Goal: Task Accomplishment & Management: Complete application form

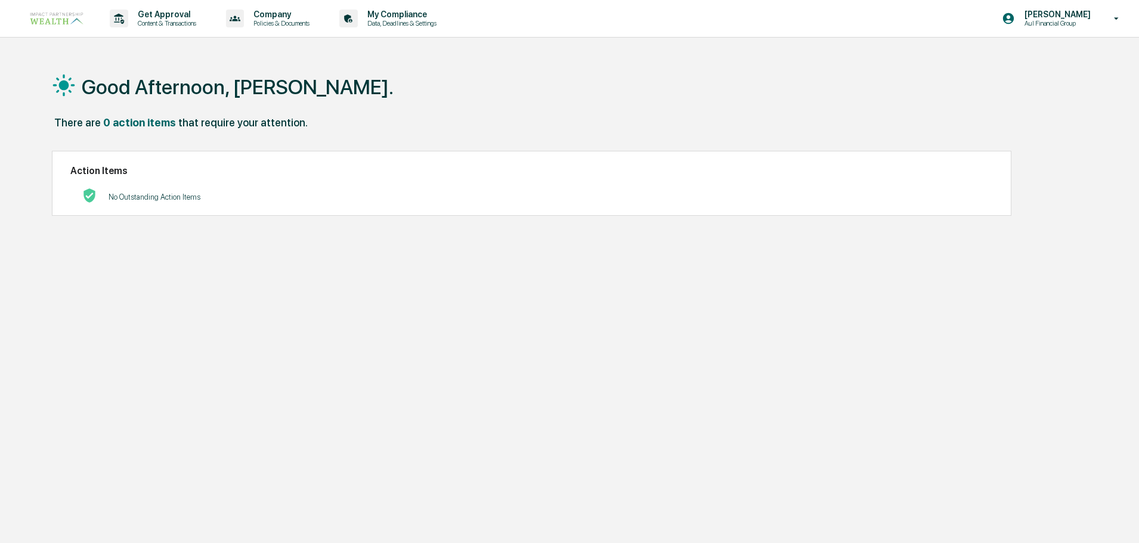
click at [144, 21] on p "Content & Transactions" at bounding box center [165, 23] width 74 height 8
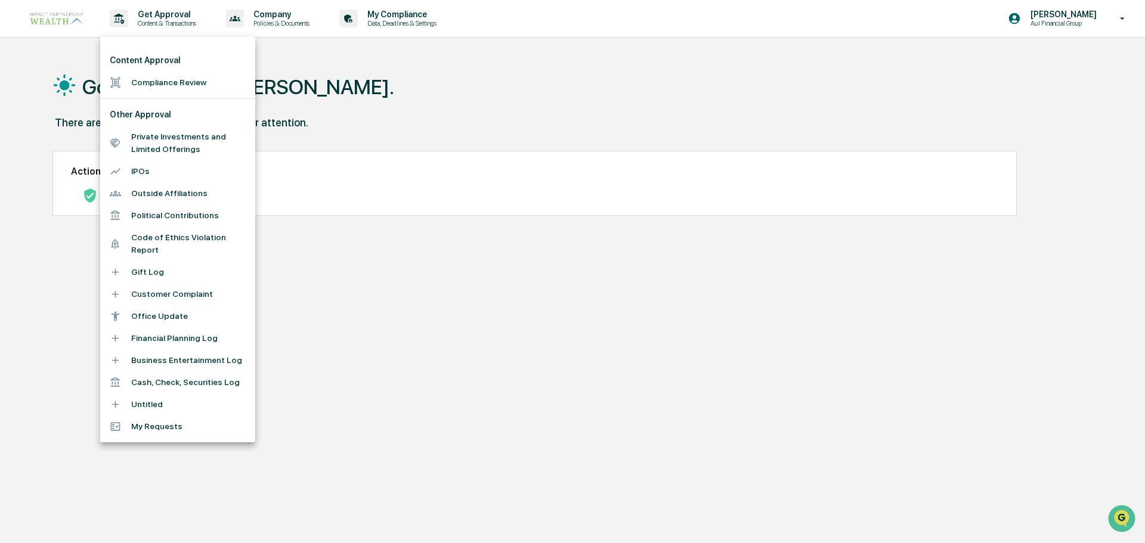
click at [160, 80] on li "Compliance Review" at bounding box center [177, 83] width 155 height 22
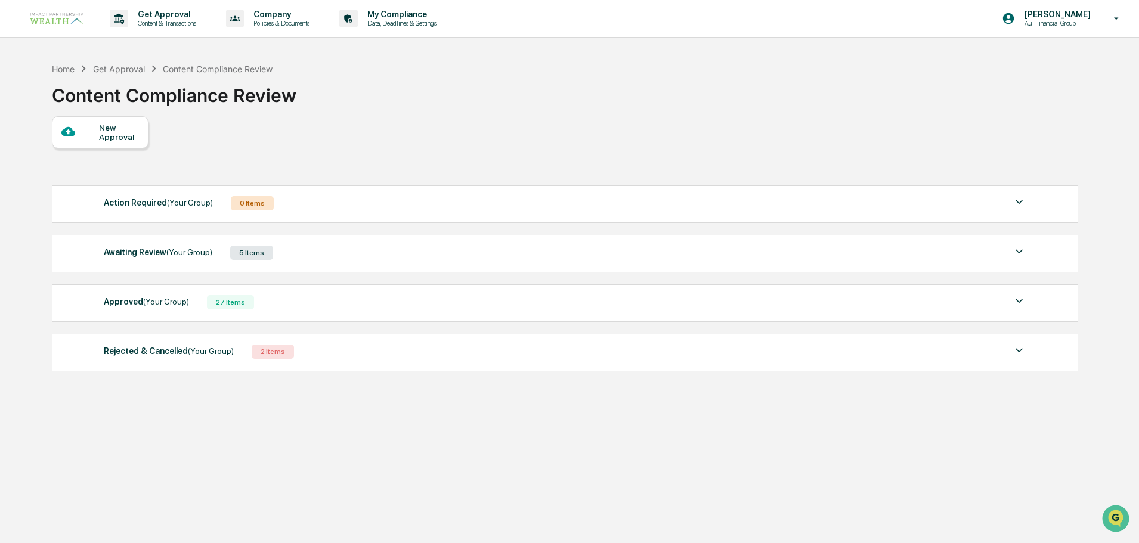
click at [122, 132] on div "New Approval" at bounding box center [119, 132] width 40 height 19
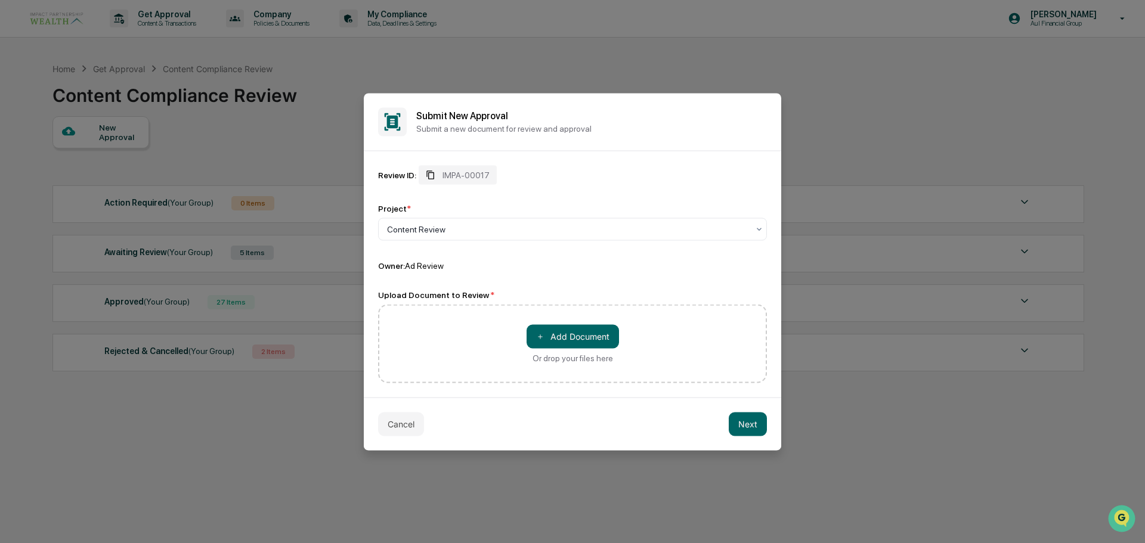
click at [486, 176] on span "IMPA-00017" at bounding box center [465, 175] width 47 height 10
click at [577, 343] on button "＋ Add Document" at bounding box center [572, 336] width 92 height 24
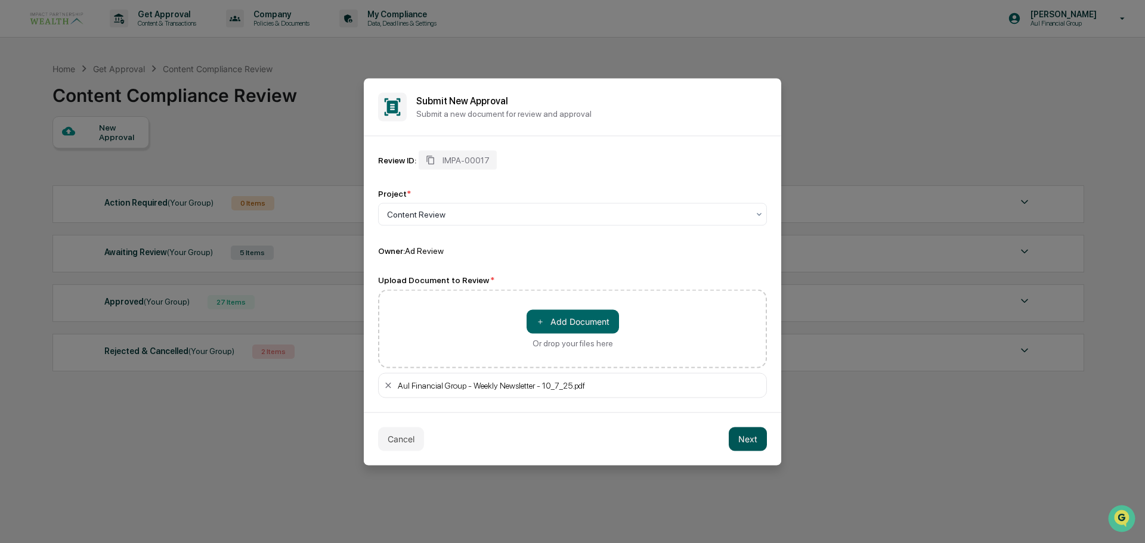
click at [754, 439] on button "Next" at bounding box center [748, 439] width 38 height 24
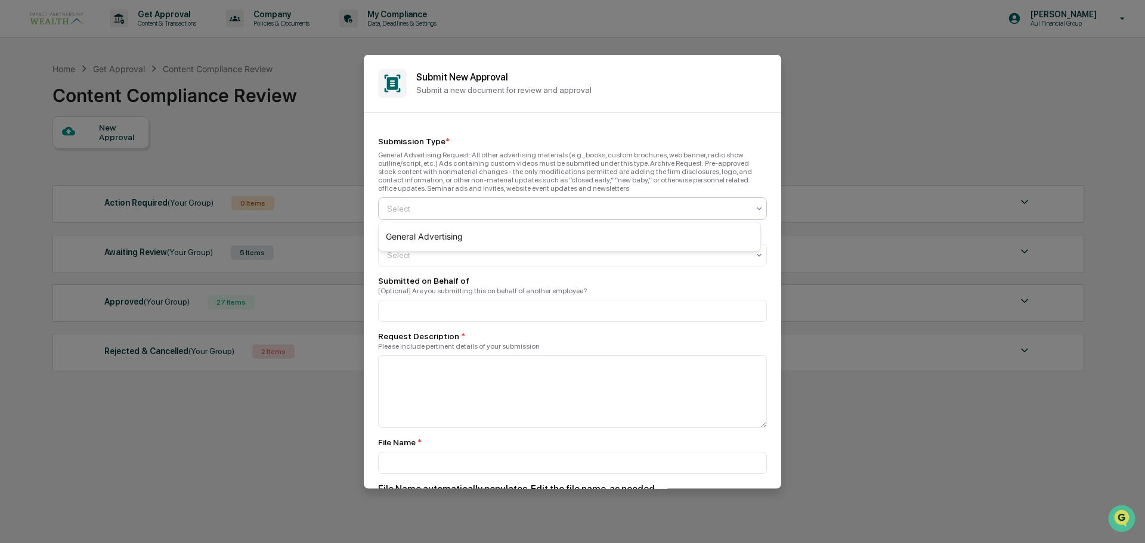
click at [463, 202] on div at bounding box center [567, 208] width 361 height 12
click at [447, 230] on div "General Advertising" at bounding box center [570, 237] width 382 height 24
click at [443, 260] on div at bounding box center [567, 255] width 361 height 12
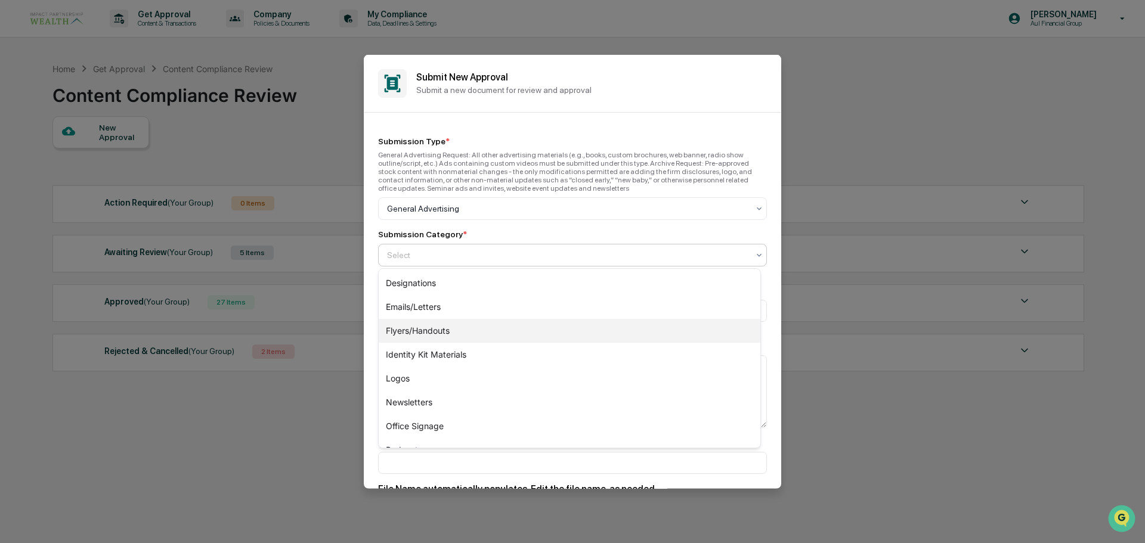
scroll to position [239, 0]
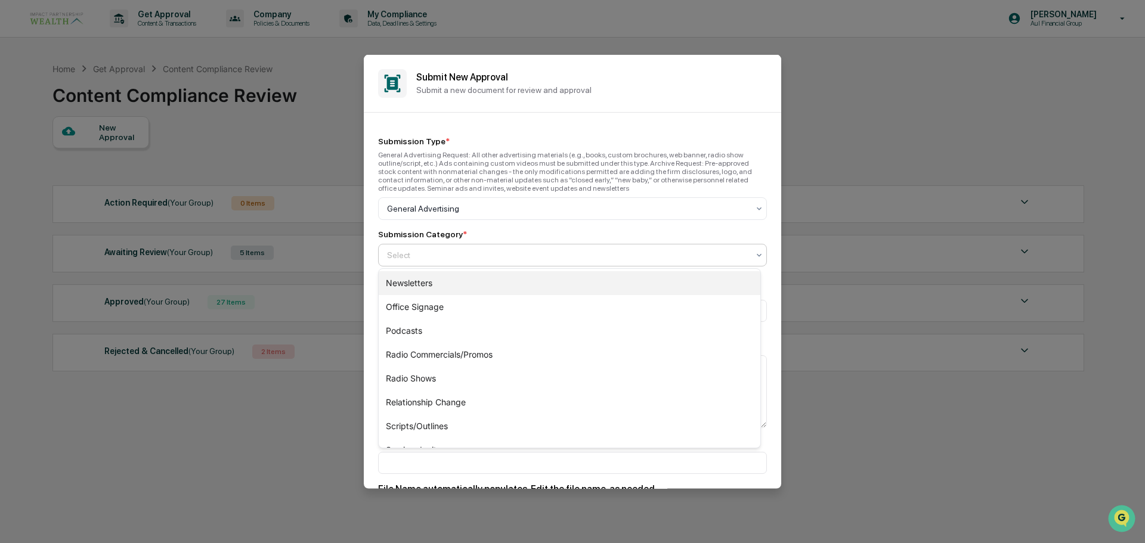
click at [439, 277] on div "Newsletters" at bounding box center [570, 283] width 382 height 24
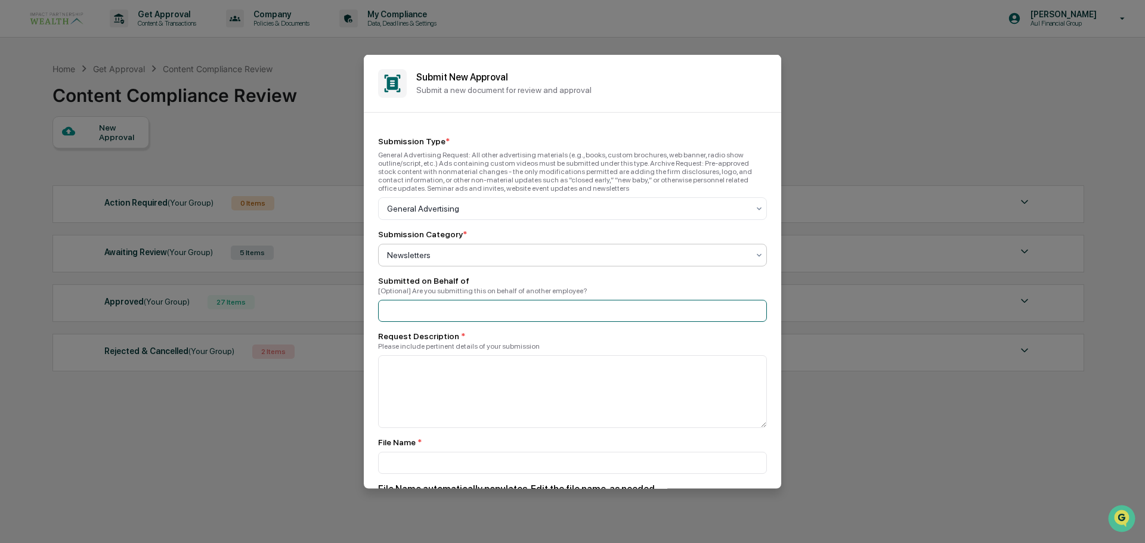
click at [477, 317] on input at bounding box center [572, 310] width 389 height 22
click at [503, 368] on textarea at bounding box center [572, 391] width 389 height 73
click at [459, 305] on input at bounding box center [572, 310] width 389 height 22
type input "*********"
click at [473, 361] on textarea "To enrich screen reader interactions, please activate Accessibility in Grammarl…" at bounding box center [572, 391] width 389 height 73
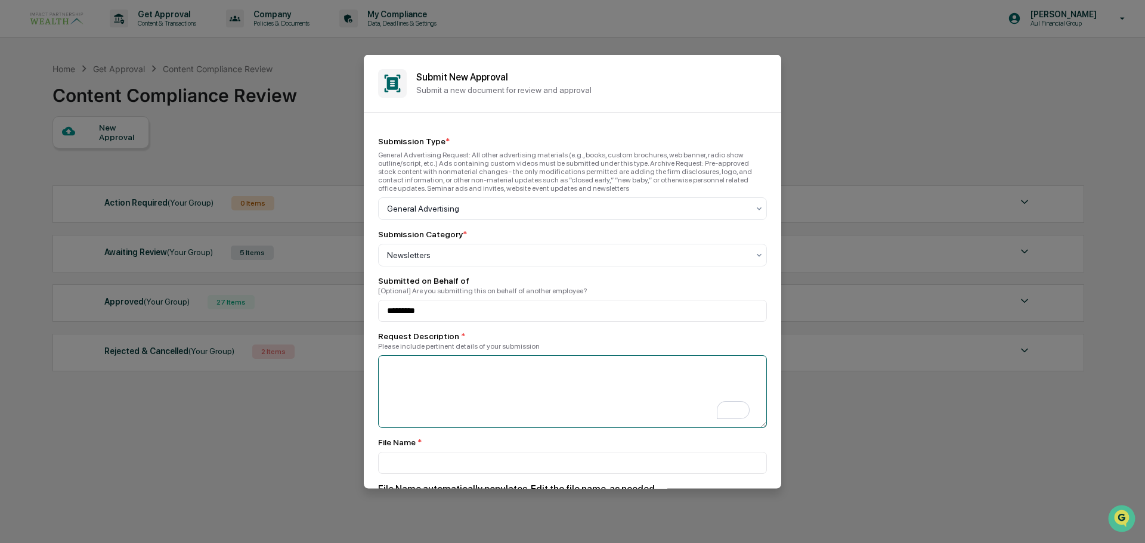
scroll to position [179, 0]
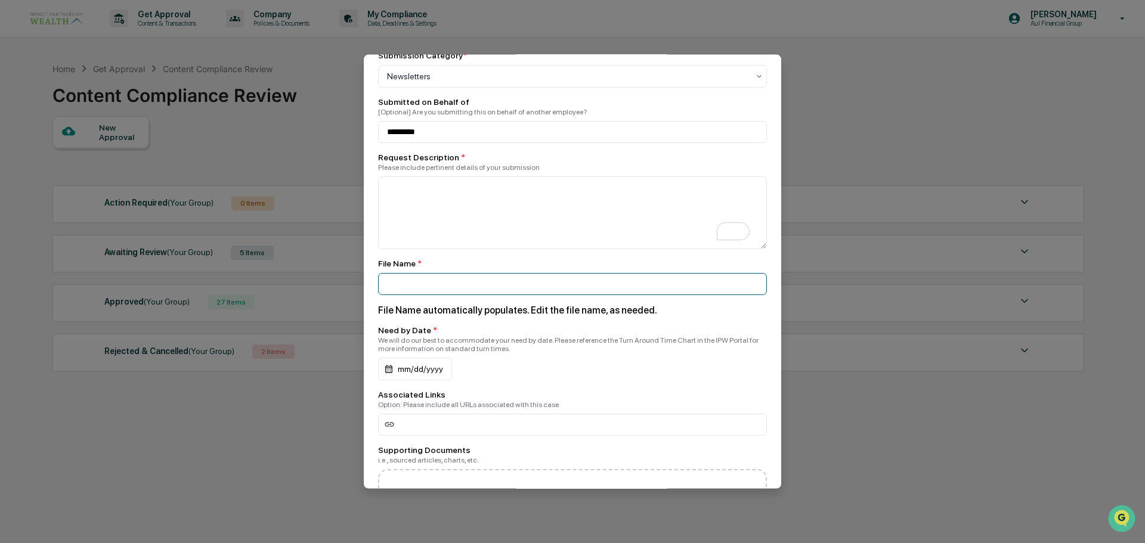
click at [457, 279] on input at bounding box center [572, 283] width 389 height 22
type input "**********"
click at [448, 206] on textarea "To enrich screen reader interactions, please activate Accessibility in Grammarl…" at bounding box center [572, 212] width 389 height 73
type textarea "**********"
click at [423, 377] on div "mm/dd/yyyy" at bounding box center [415, 368] width 74 height 23
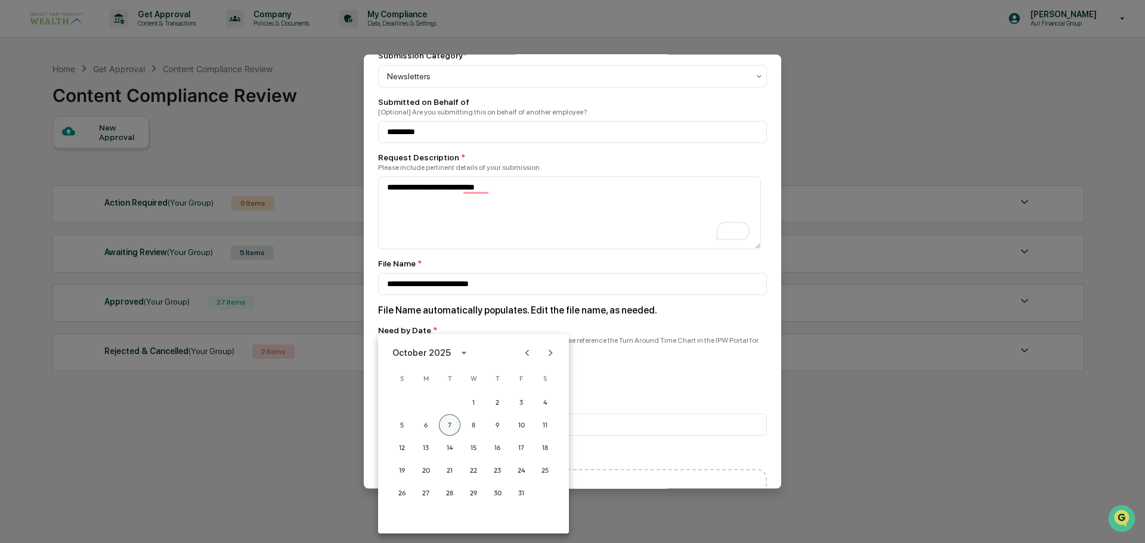
click at [452, 424] on button "7" at bounding box center [449, 424] width 21 height 21
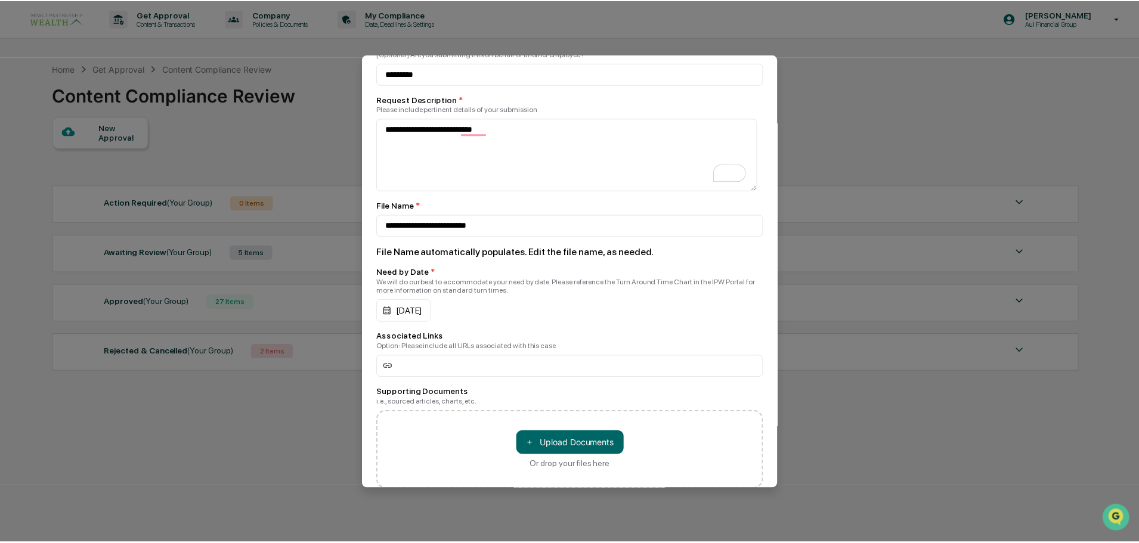
scroll to position [316, 0]
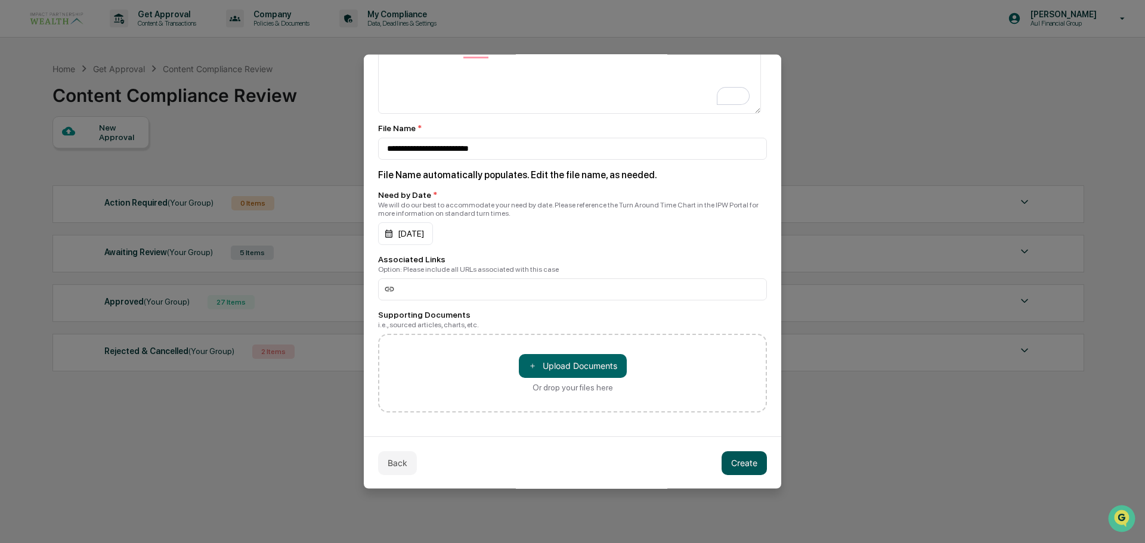
click at [741, 451] on button "Create" at bounding box center [743, 463] width 45 height 24
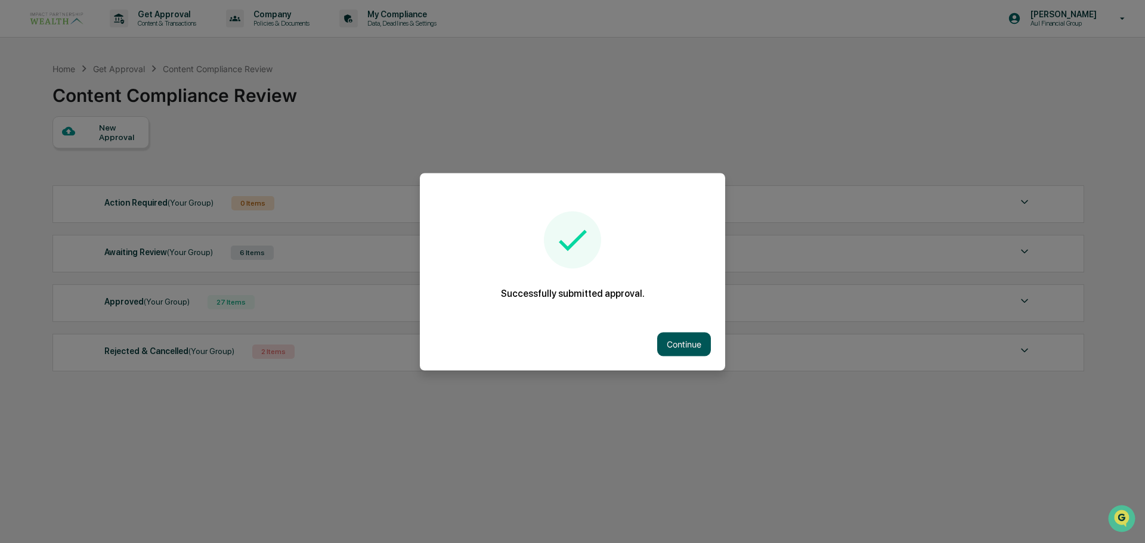
click at [692, 341] on button "Continue" at bounding box center [684, 344] width 54 height 24
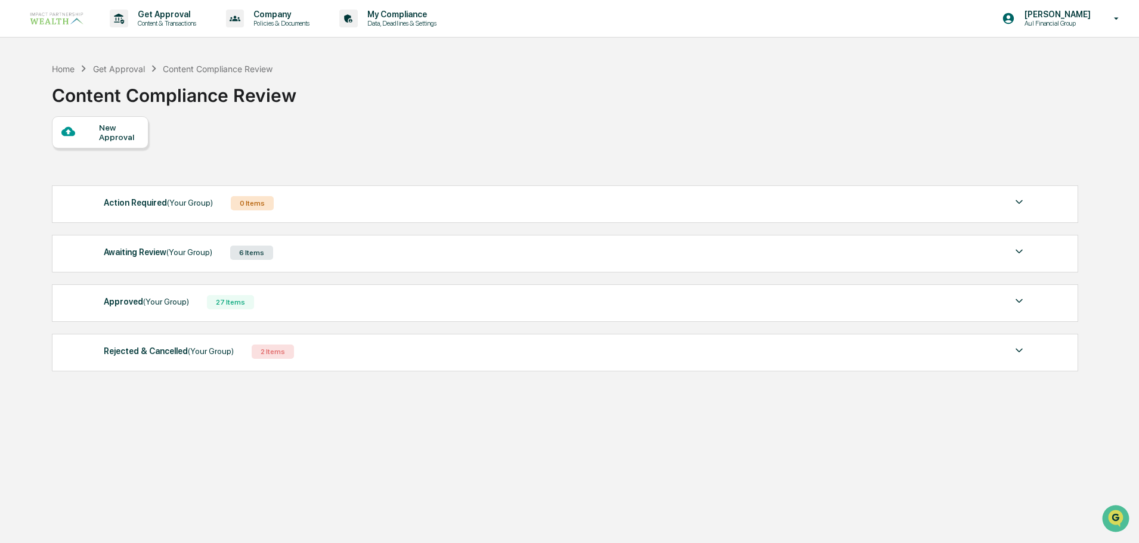
click at [238, 258] on div "6 Items" at bounding box center [251, 253] width 43 height 14
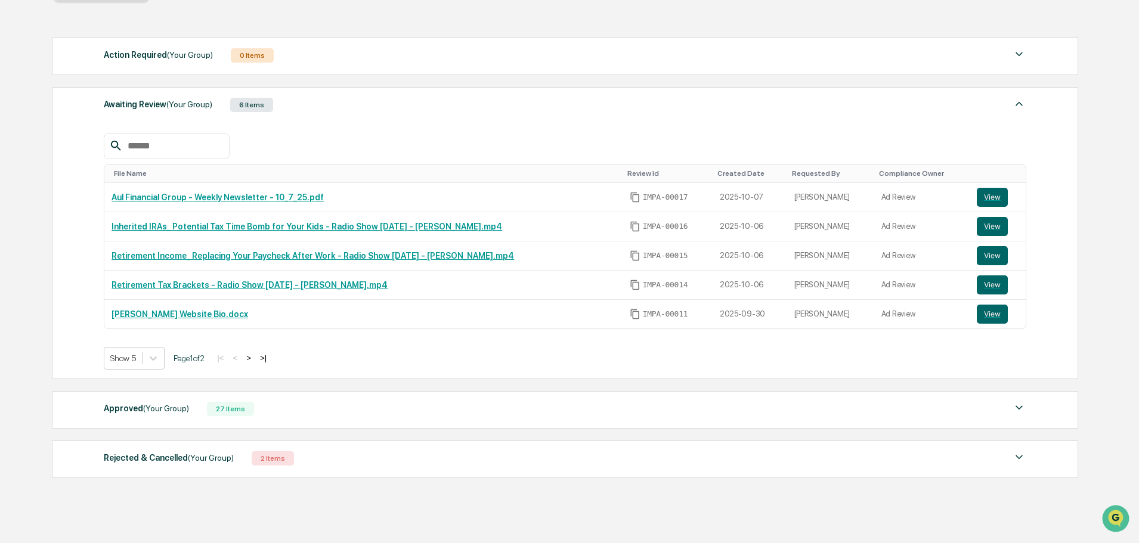
scroll to position [191, 0]
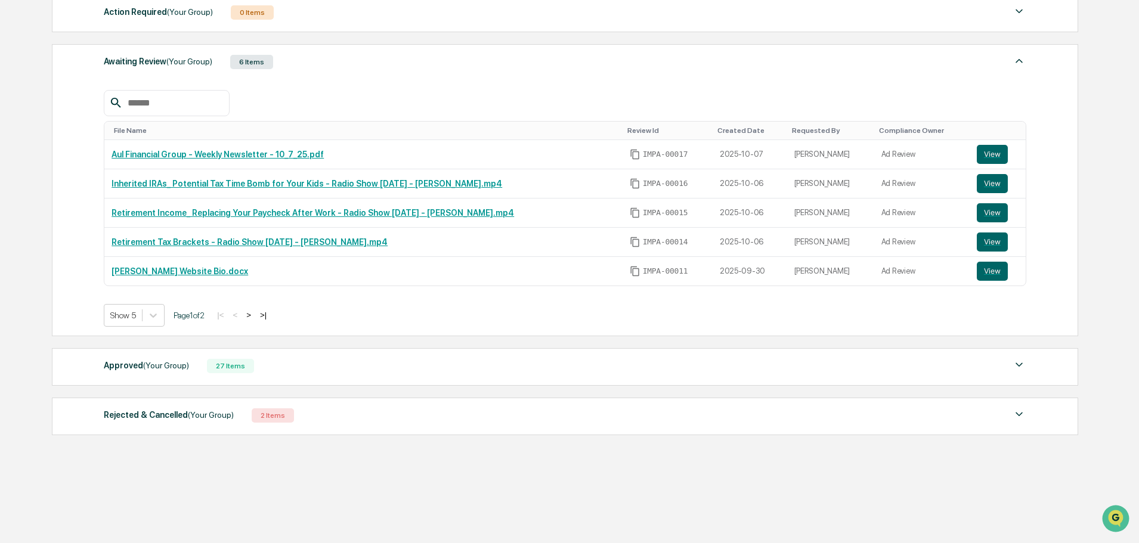
click at [168, 367] on span "(Your Group)" at bounding box center [166, 366] width 46 height 10
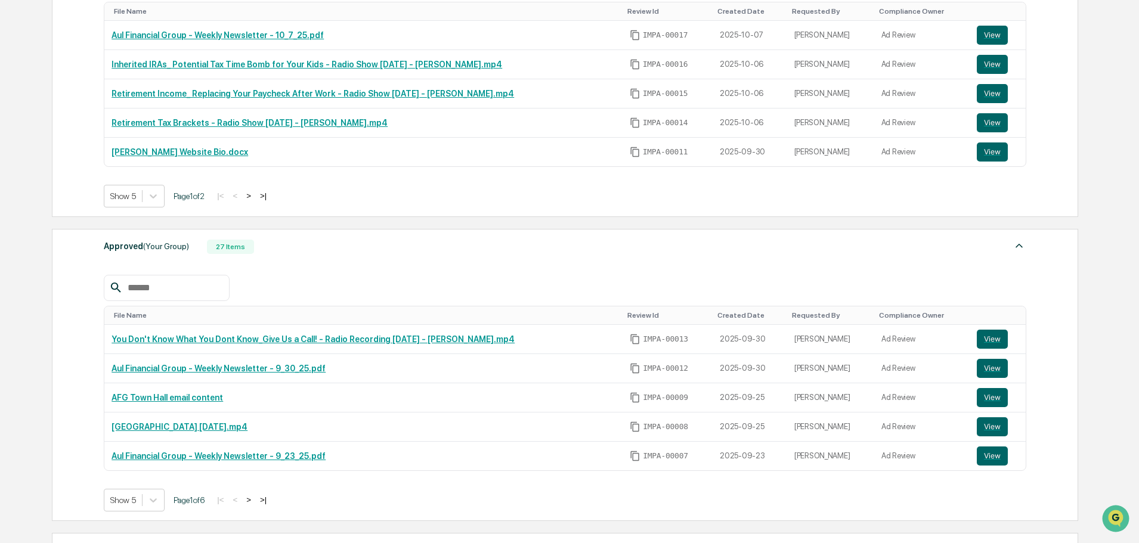
scroll to position [370, 0]
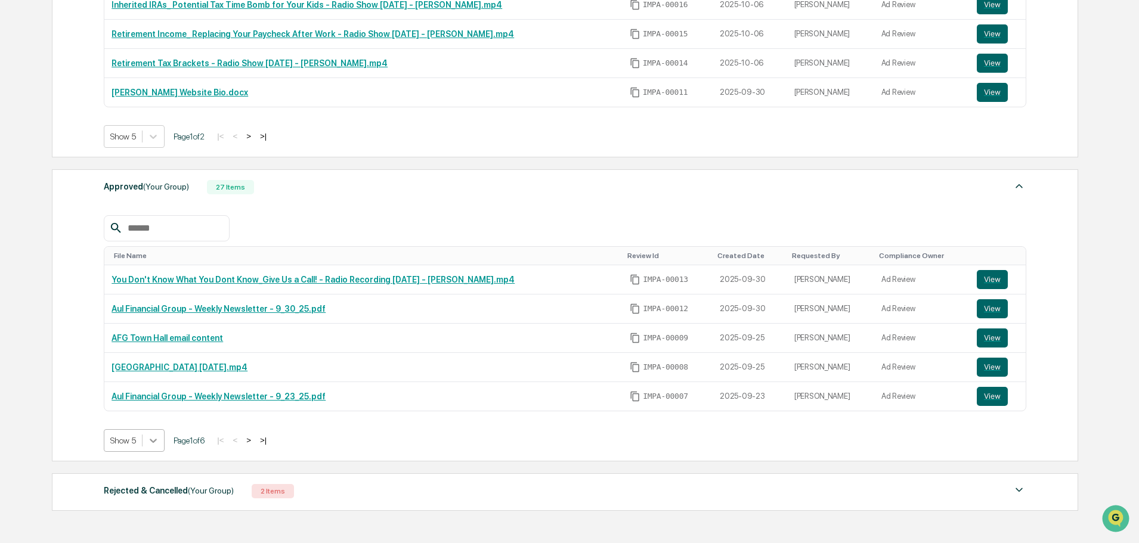
click at [152, 444] on body "Get Approval Content & Transactions Company Policies & Documents My Compliance …" at bounding box center [569, 124] width 1139 height 989
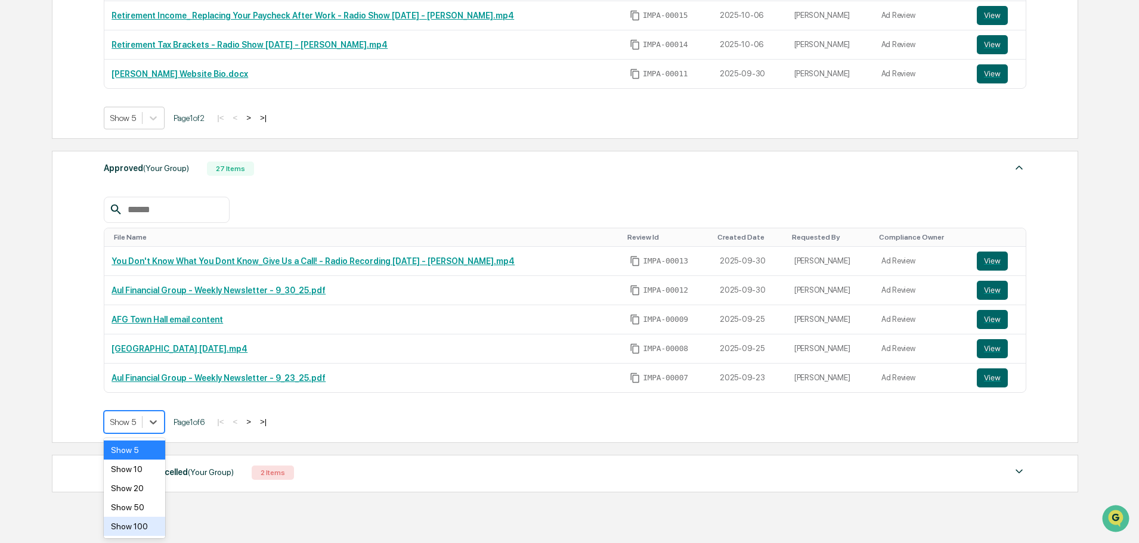
click at [145, 526] on div "Show 100" at bounding box center [134, 526] width 61 height 19
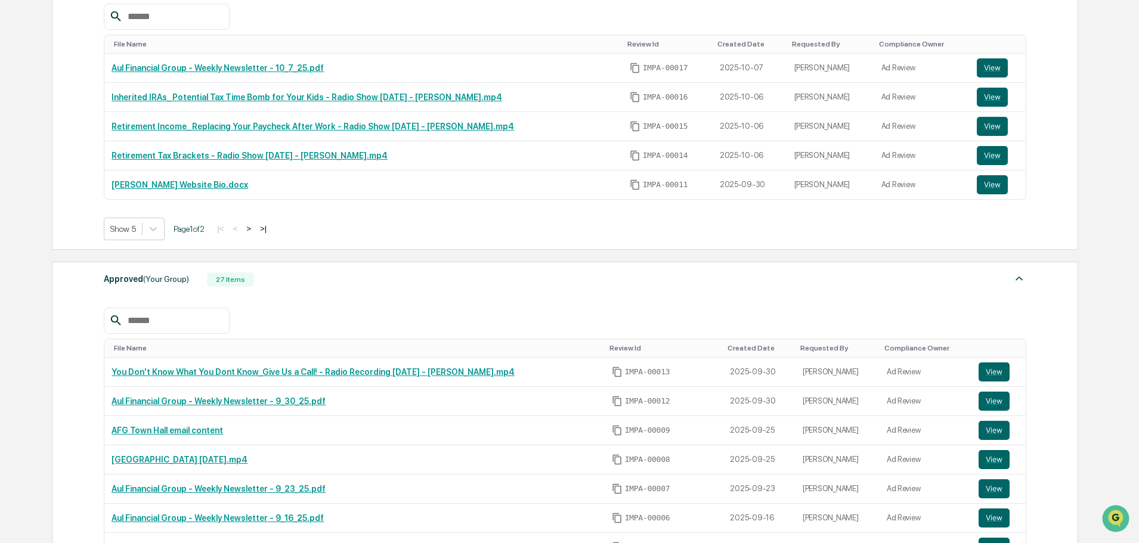
scroll to position [269, 0]
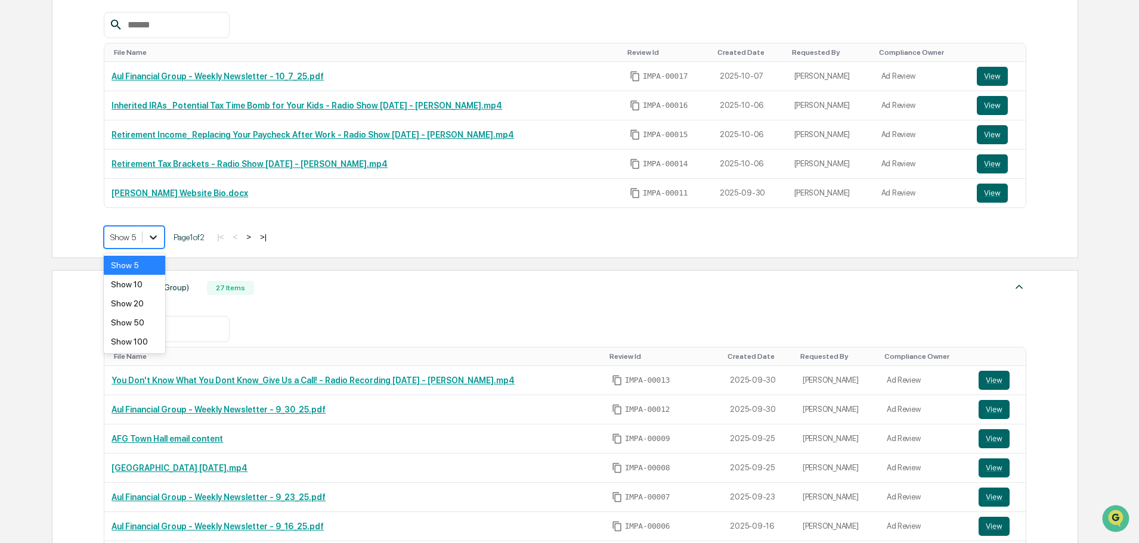
click at [149, 240] on icon at bounding box center [153, 237] width 12 height 12
click at [133, 284] on div "Show 10" at bounding box center [134, 284] width 61 height 19
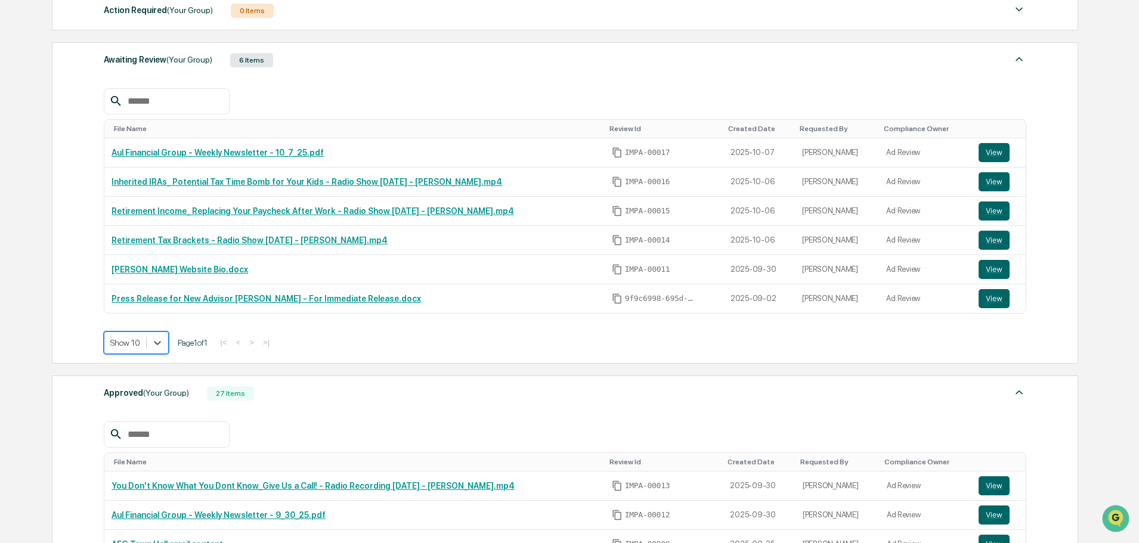
scroll to position [30, 0]
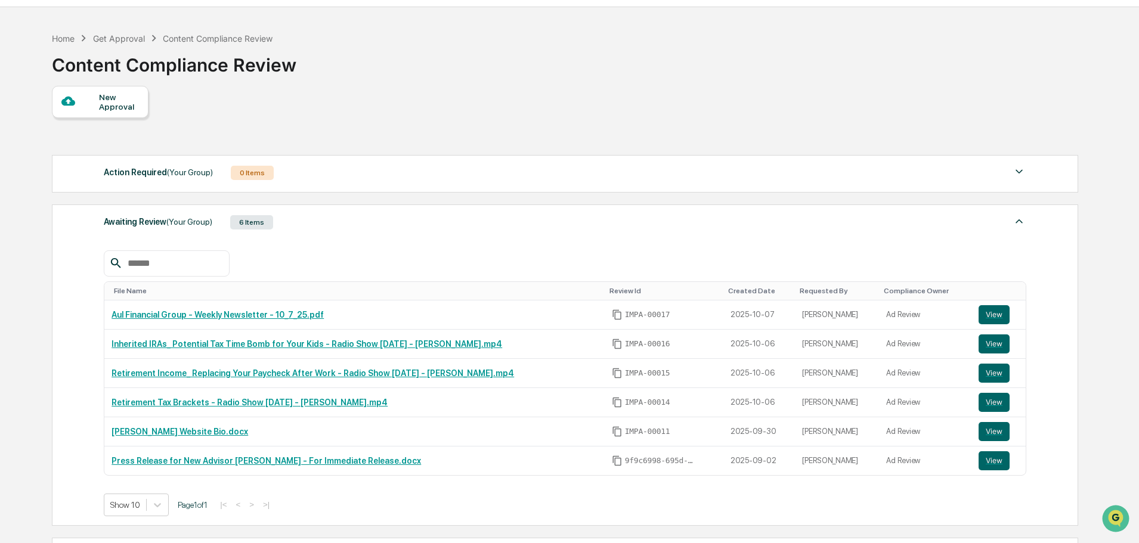
click at [497, 220] on div "Awaiting Review (Your Group) 6 Items" at bounding box center [565, 222] width 922 height 17
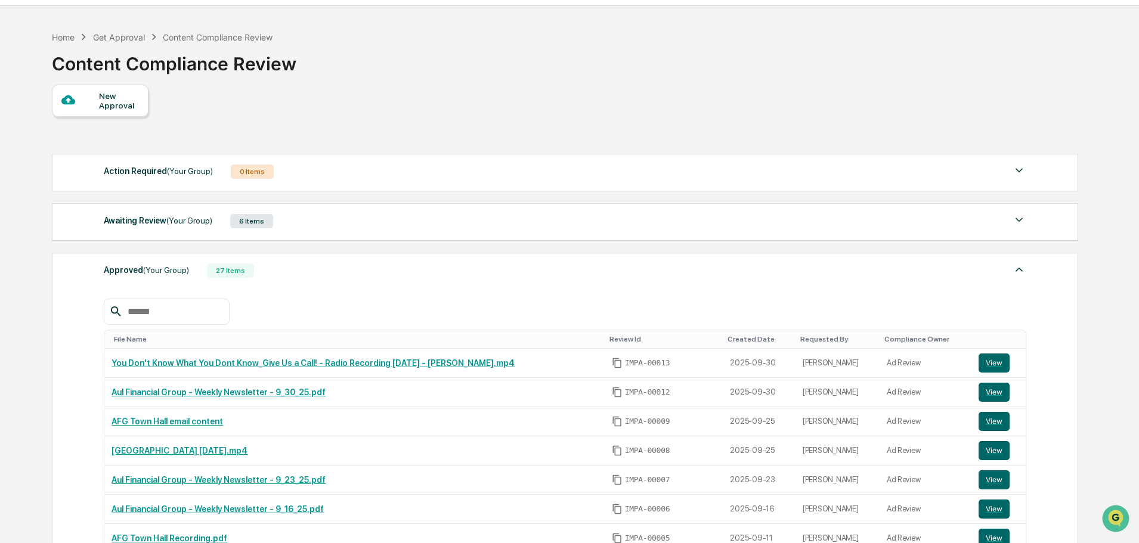
scroll to position [0, 0]
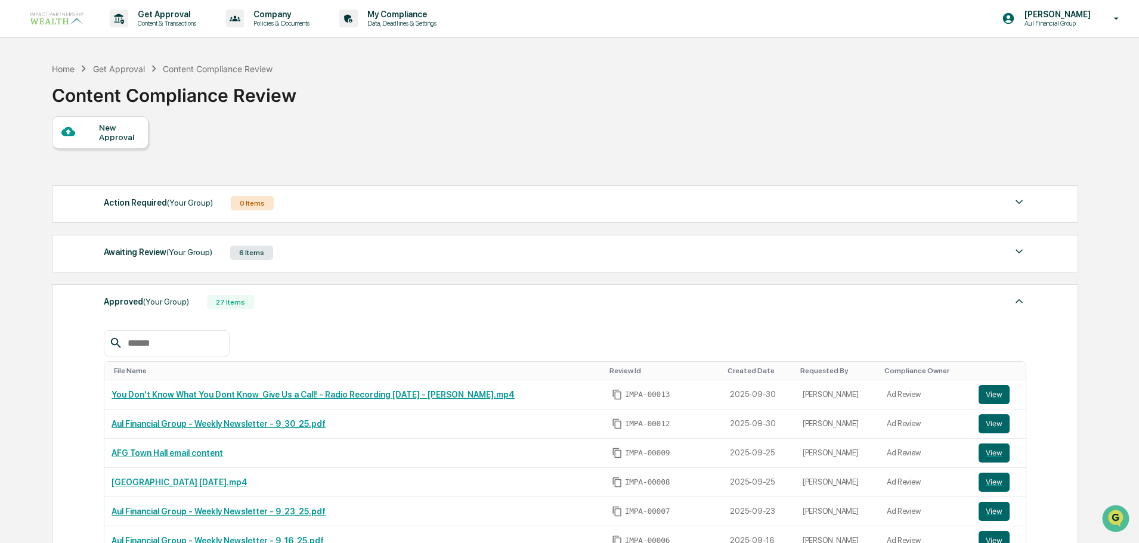
click at [152, 250] on div "Awaiting Review (Your Group)" at bounding box center [158, 252] width 109 height 16
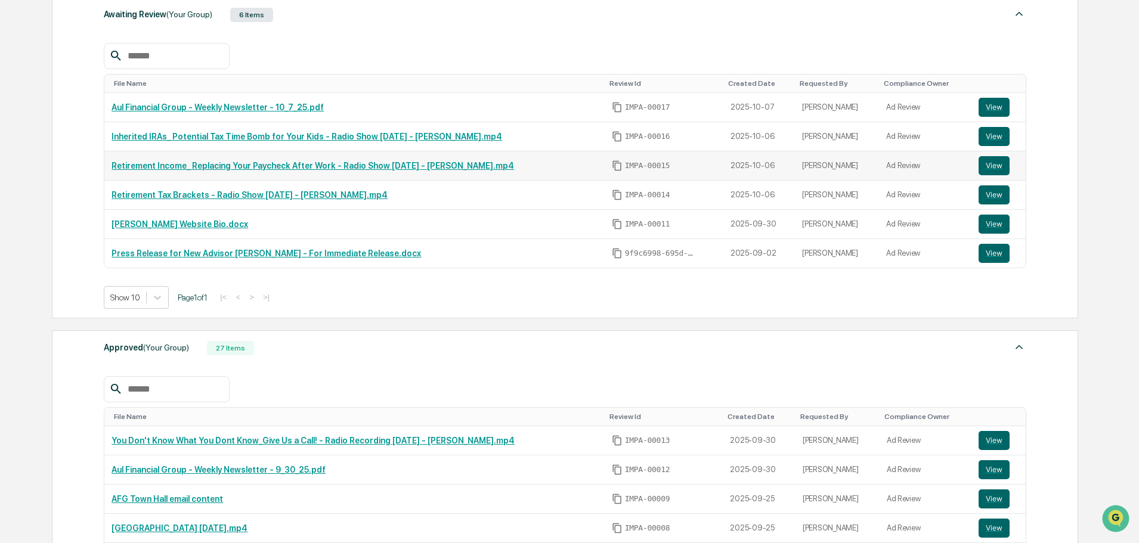
scroll to position [239, 0]
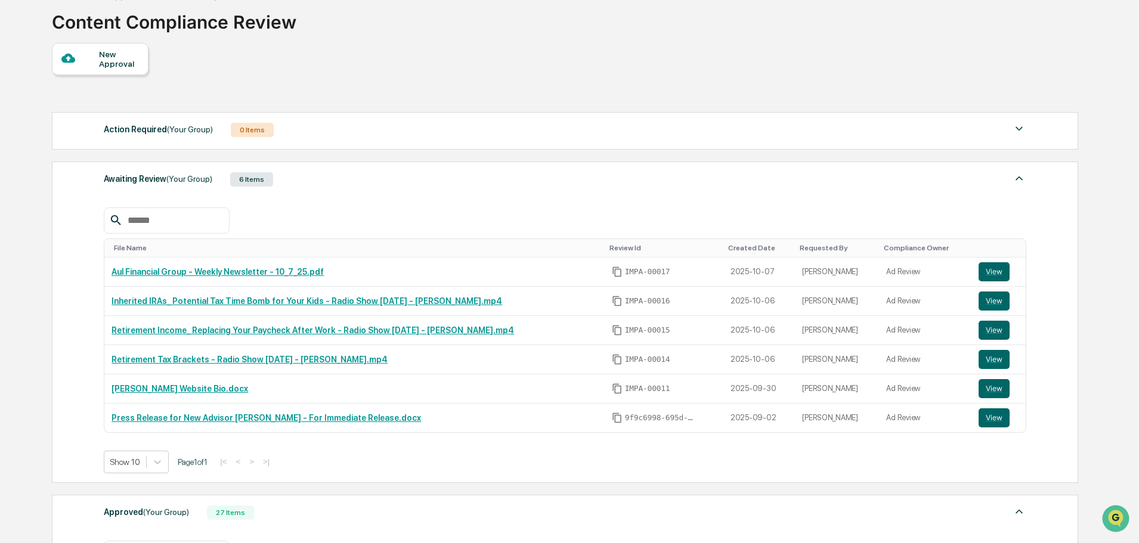
scroll to position [60, 0]
